Goal: Check status: Check status

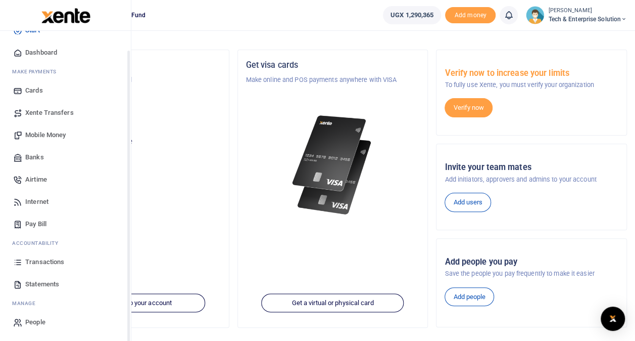
scroll to position [43, 0]
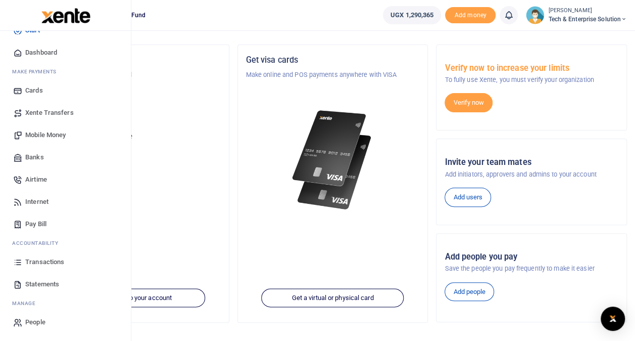
click at [47, 261] on span "Transactions" at bounding box center [44, 262] width 39 height 10
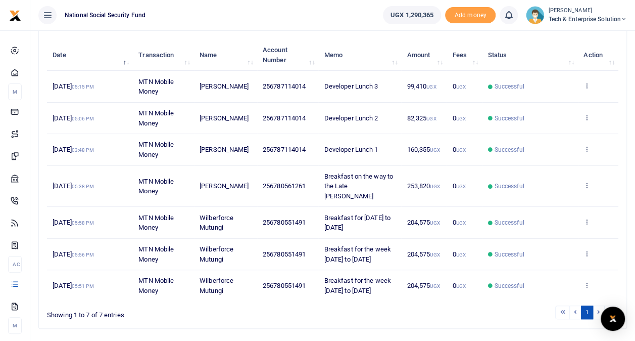
scroll to position [118, 0]
click at [585, 217] on icon at bounding box center [587, 220] width 7 height 7
click at [551, 232] on link "View details" at bounding box center [550, 233] width 80 height 14
